Goal: Information Seeking & Learning: Learn about a topic

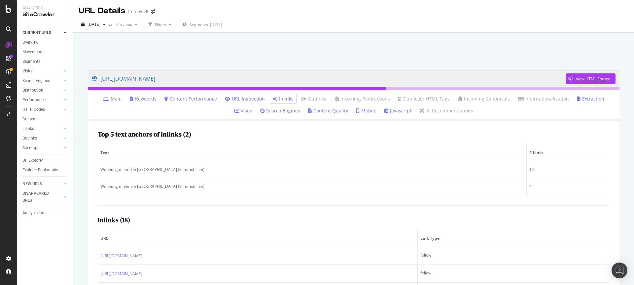
scroll to position [85, 0]
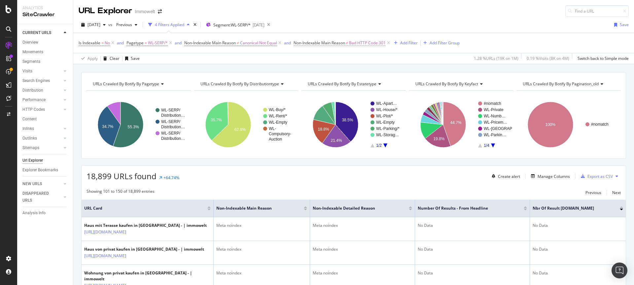
click at [322, 43] on span "Non-Indexable Main Reason" at bounding box center [320, 43] width 52 height 6
click at [413, 68] on div "URLs Crawled By Botify By pagetype Chart (by Value) Table Expand Export as CSV …" at bounding box center [353, 72] width 561 height 16
click at [392, 42] on icon at bounding box center [389, 43] width 6 height 7
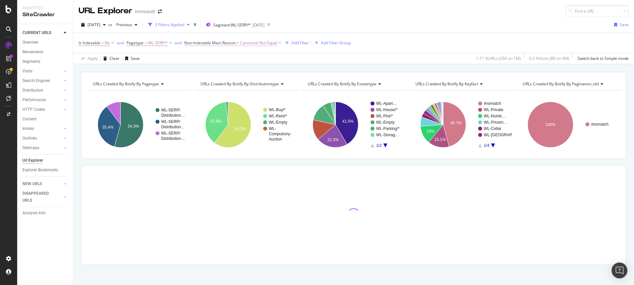
click at [259, 44] on span "Canonical Not Equal" at bounding box center [258, 42] width 37 height 9
click at [217, 71] on div "Not equal to" at bounding box center [227, 69] width 73 height 11
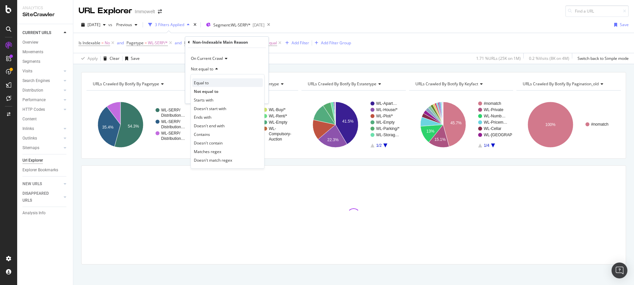
click at [212, 81] on div "Equal to" at bounding box center [227, 82] width 71 height 9
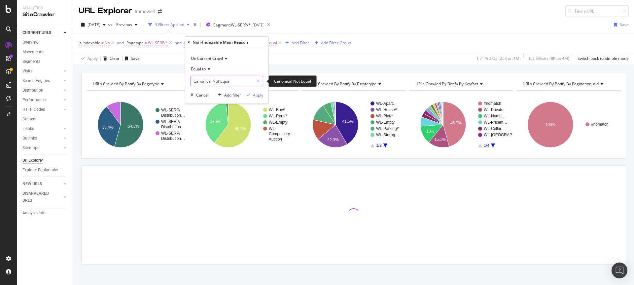
click at [235, 80] on input "Canonical Not Equal" at bounding box center [222, 81] width 62 height 11
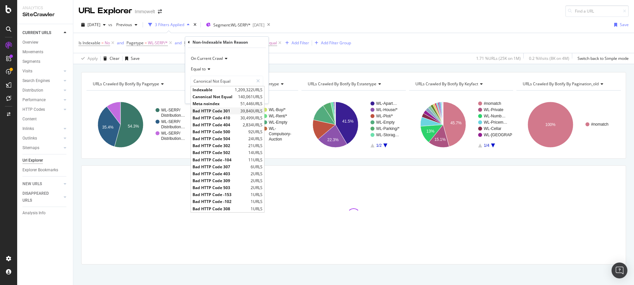
click at [222, 112] on span "Bad HTTP Code 301" at bounding box center [216, 111] width 46 height 6
type input "Bad HTTP Code 301"
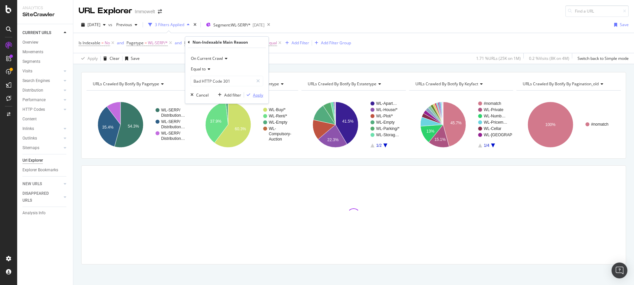
click at [258, 94] on div "Apply" at bounding box center [258, 95] width 10 height 6
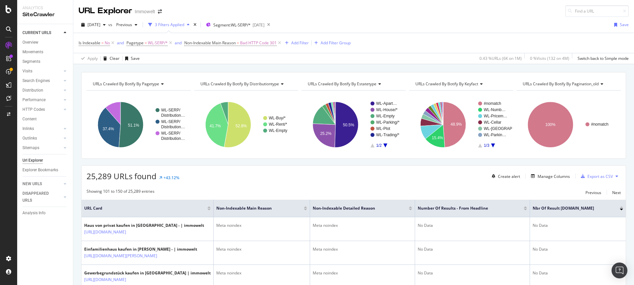
scroll to position [50, 0]
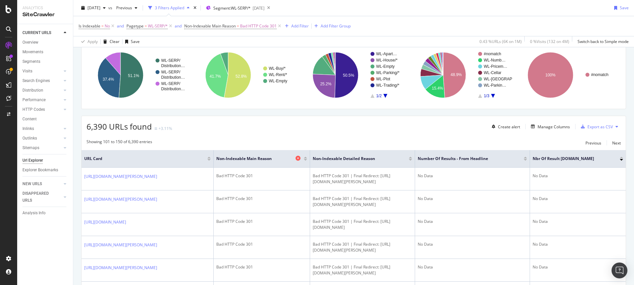
click at [297, 157] on icon at bounding box center [298, 158] width 5 height 5
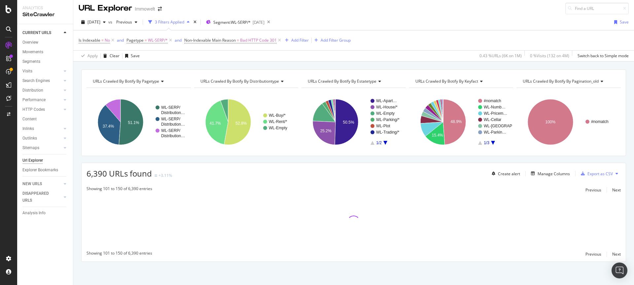
scroll to position [3, 0]
click at [551, 172] on div "Manage Columns" at bounding box center [554, 174] width 32 height 6
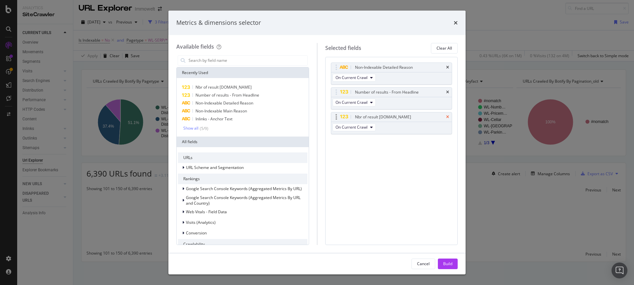
click at [447, 116] on icon "times" at bounding box center [447, 117] width 3 height 4
click at [448, 90] on icon "times" at bounding box center [447, 92] width 3 height 4
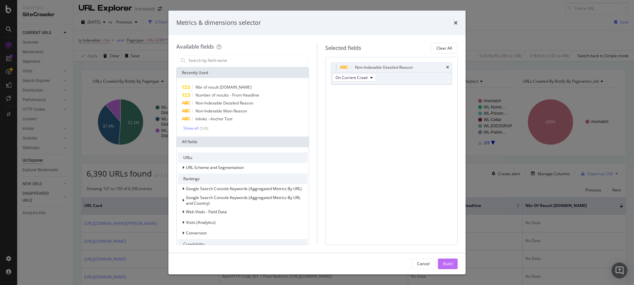
click at [448, 263] on div "Build" at bounding box center [447, 264] width 9 height 6
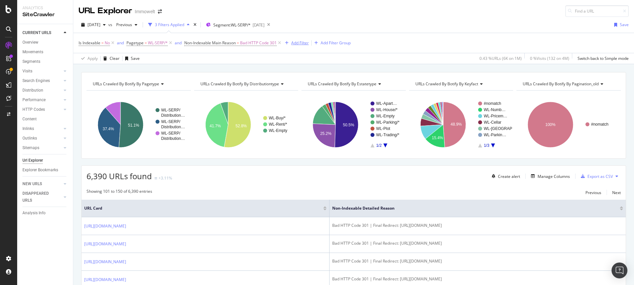
click at [299, 45] on div "Add Filter" at bounding box center [300, 43] width 18 height 6
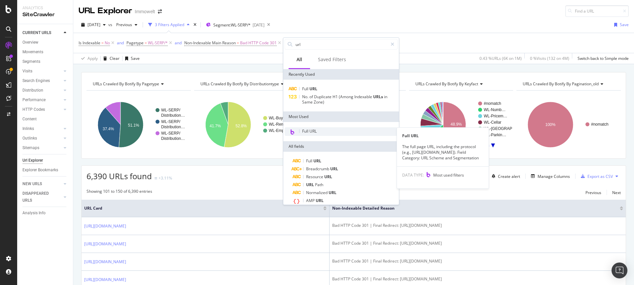
type input "url"
click at [320, 132] on div "Full URL" at bounding box center [341, 131] width 113 height 9
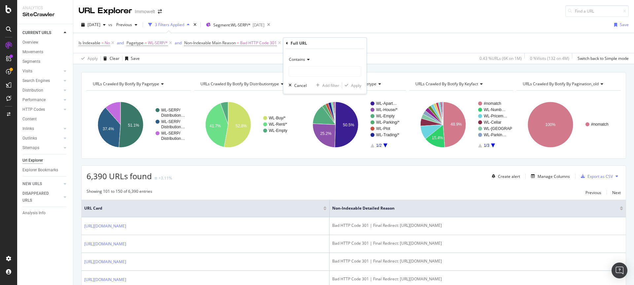
click at [307, 59] on icon at bounding box center [307, 60] width 5 height 4
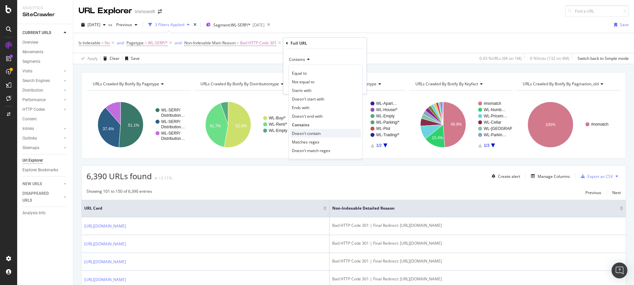
click at [310, 132] on span "Doesn't contain" at bounding box center [306, 134] width 29 height 6
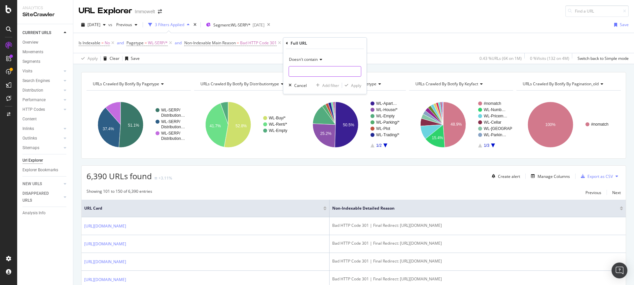
click at [312, 75] on input "text" at bounding box center [325, 71] width 72 height 11
type input "nbh"
click at [358, 83] on div "Apply" at bounding box center [356, 86] width 10 height 6
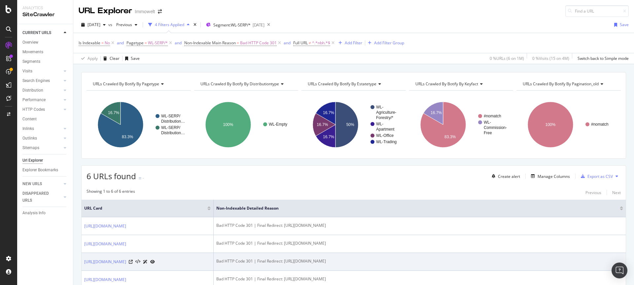
scroll to position [2, 0]
